Goal: Transaction & Acquisition: Purchase product/service

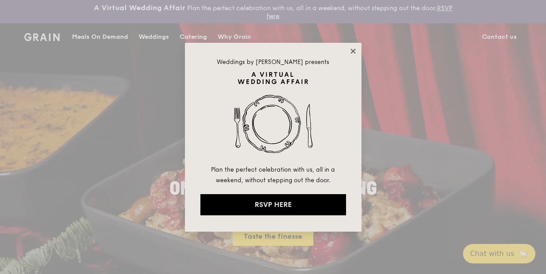
click at [352, 50] on icon at bounding box center [352, 51] width 5 height 5
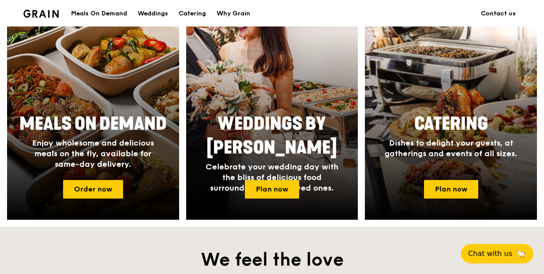
scroll to position [397, 0]
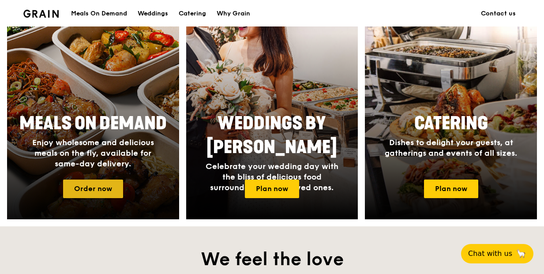
click at [87, 187] on link "Order now" at bounding box center [93, 189] width 60 height 19
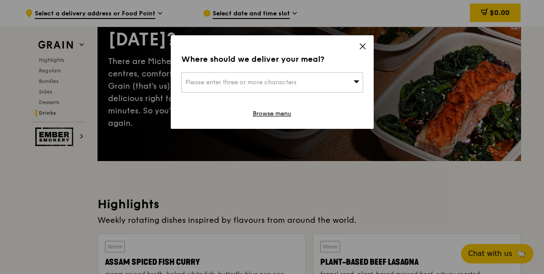
scroll to position [3765, 0]
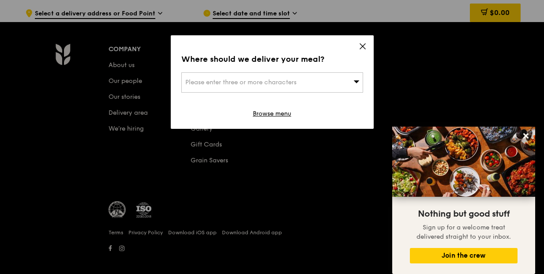
click at [357, 48] on div "Where should we deliver your meal? Please enter three or more characters Browse…" at bounding box center [272, 82] width 203 height 94
click at [365, 45] on icon at bounding box center [363, 46] width 8 height 8
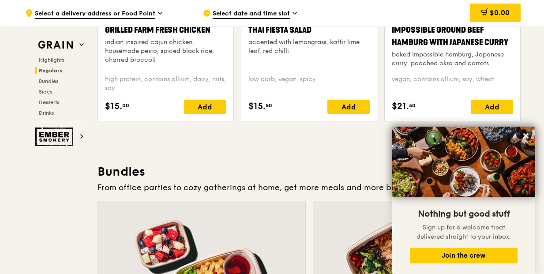
scroll to position [1208, 0]
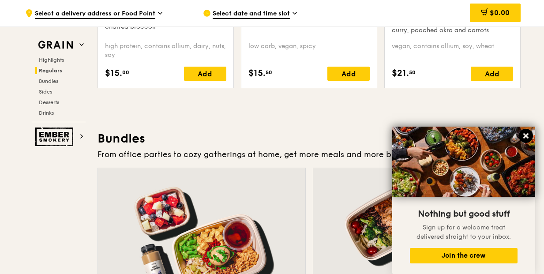
click at [517, 134] on icon at bounding box center [526, 136] width 8 height 8
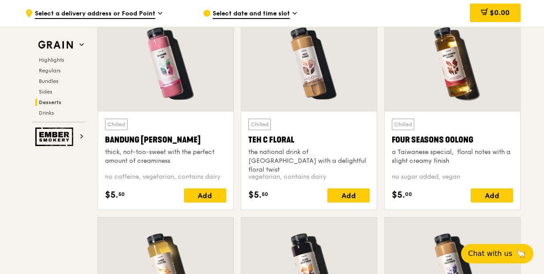
scroll to position [3149, 0]
